Goal: Complete application form: Complete application form

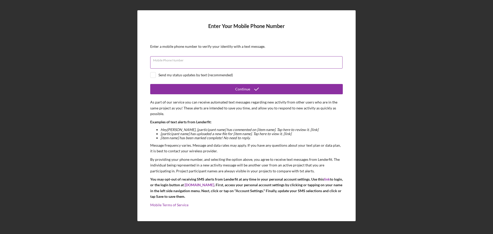
click at [209, 62] on div "Mobile Phone Number" at bounding box center [246, 62] width 192 height 13
type input "[PHONE_NUMBER]"
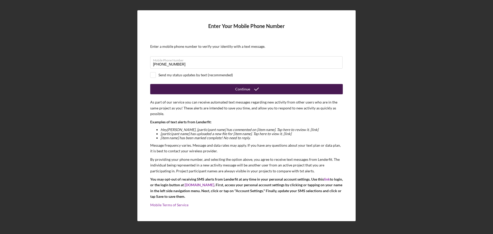
click at [186, 90] on button "Continue" at bounding box center [246, 89] width 192 height 10
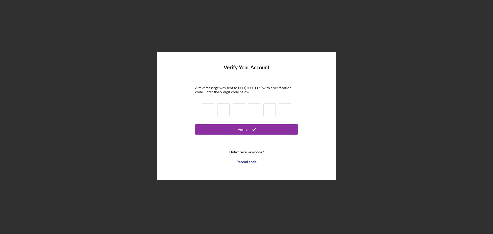
click at [209, 107] on input at bounding box center [208, 109] width 12 height 13
click at [207, 110] on input at bounding box center [208, 109] width 12 height 13
type input "0"
type input "1"
type input "6"
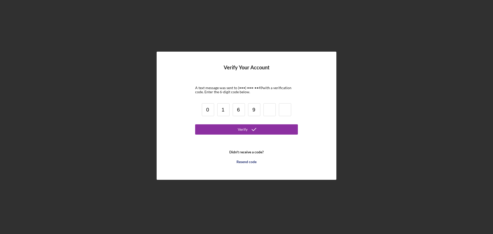
type input "9"
type input "1"
type input "4"
click at [240, 128] on div "Verify" at bounding box center [243, 129] width 10 height 10
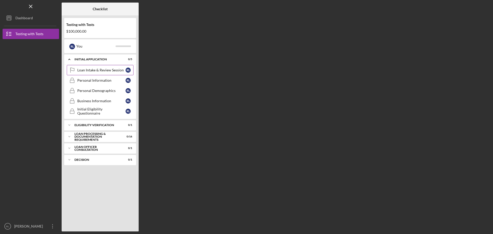
click at [99, 72] on link "Loan Intake & Review Session Loan Intake & Review Session [PERSON_NAME]" at bounding box center [100, 70] width 67 height 10
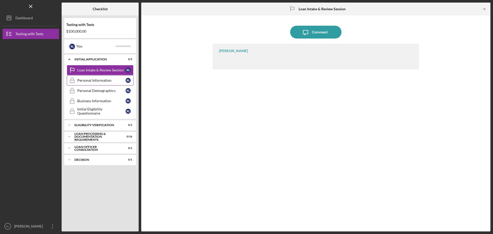
click at [95, 83] on link "Personal Information Personal Information [PERSON_NAME]" at bounding box center [100, 80] width 67 height 10
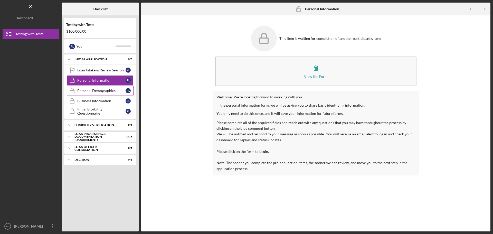
click at [95, 90] on div "Personal Demographics" at bounding box center [101, 91] width 48 height 4
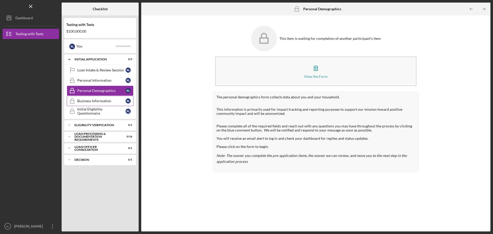
click at [96, 102] on div "Business Information" at bounding box center [101, 101] width 48 height 4
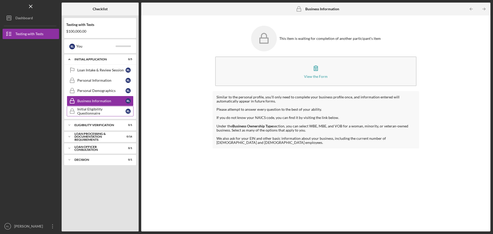
click at [96, 109] on div "Initial Eligibility Questionnaire" at bounding box center [101, 111] width 48 height 8
